Goal: Task Accomplishment & Management: Manage account settings

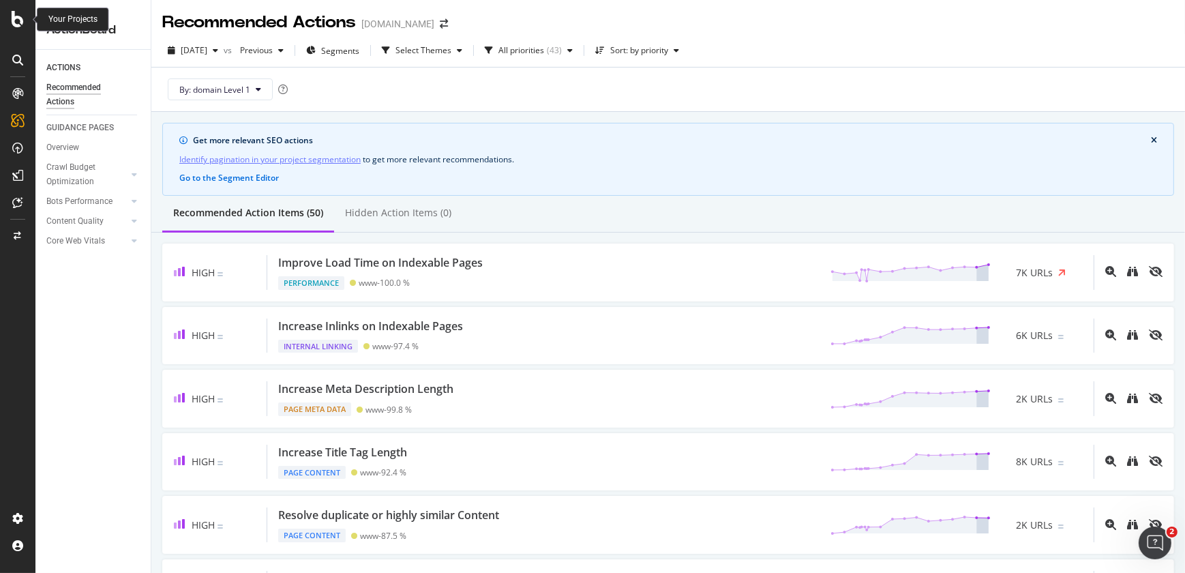
click at [17, 18] on icon at bounding box center [18, 19] width 12 height 16
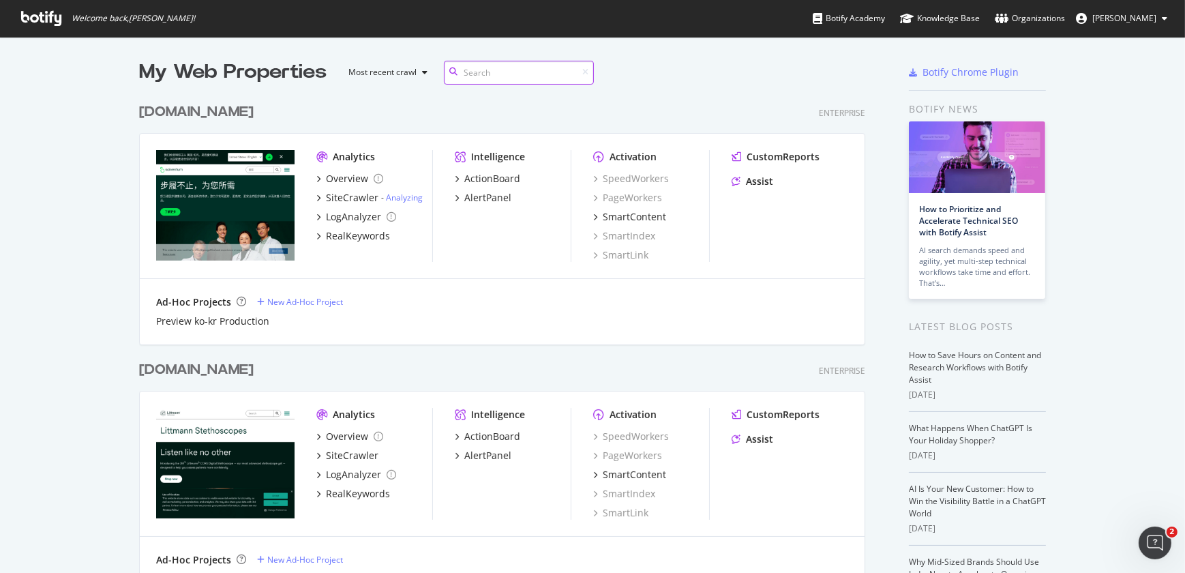
scroll to position [500, 0]
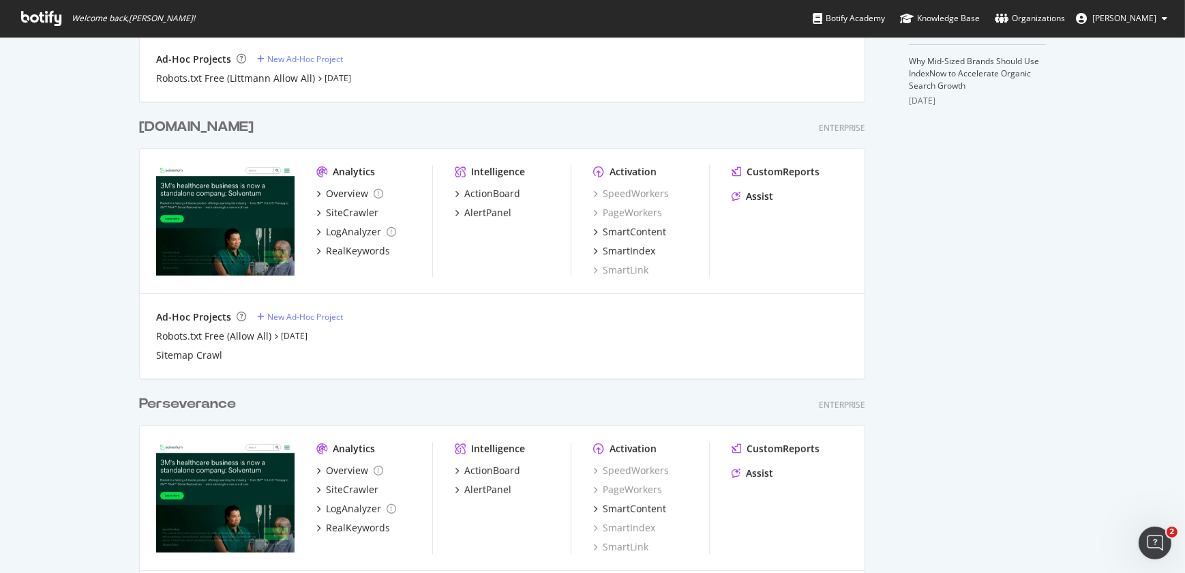
click at [234, 128] on div "[DOMAIN_NAME]" at bounding box center [196, 127] width 115 height 20
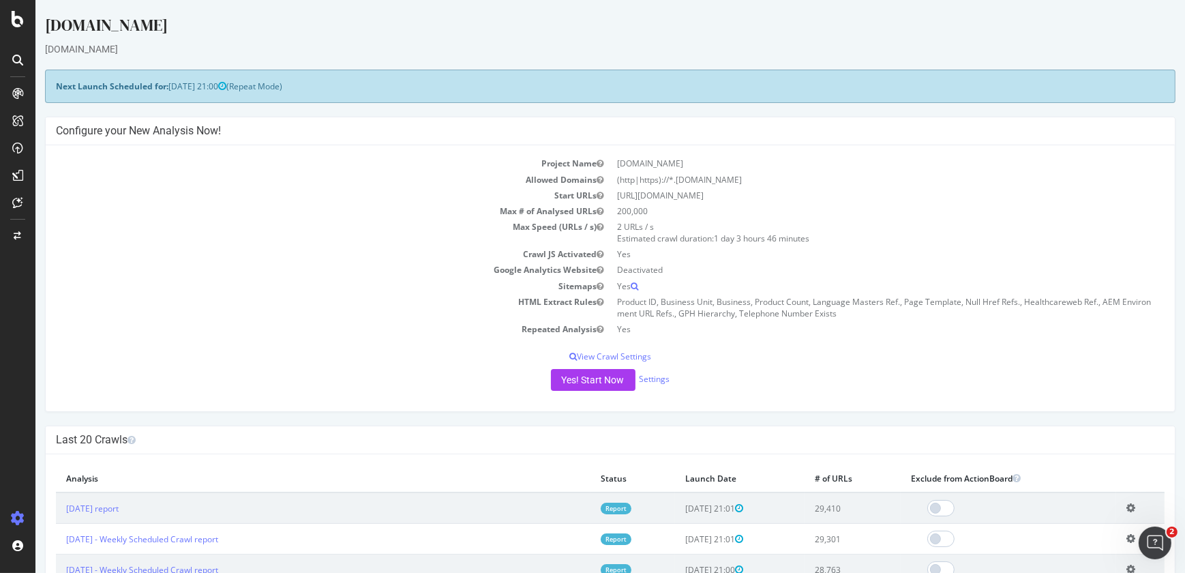
click at [968, 153] on div "Project Name [DOMAIN_NAME] Allowed Domains (http|https)://*.[DOMAIN_NAME] Start…" at bounding box center [610, 278] width 1129 height 266
click at [658, 382] on link "Settings" at bounding box center [655, 379] width 31 height 12
